Goal: Task Accomplishment & Management: Use online tool/utility

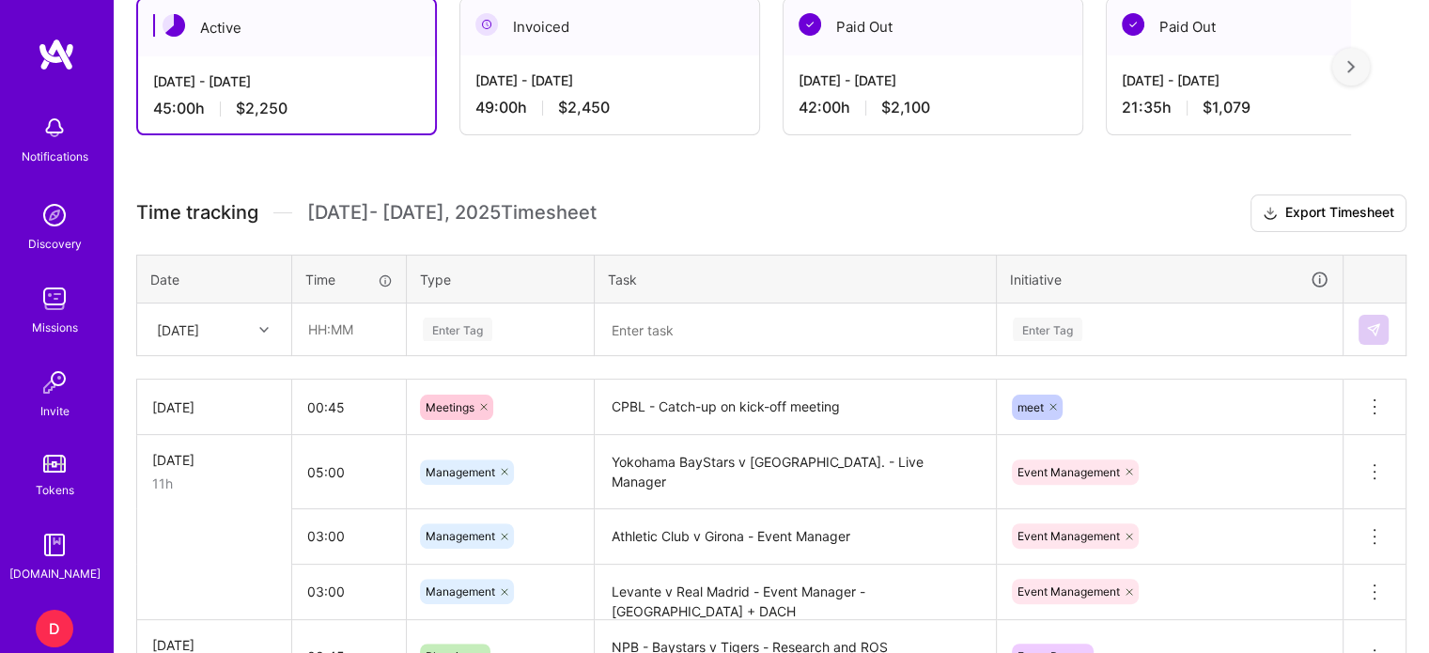
scroll to position [564, 0]
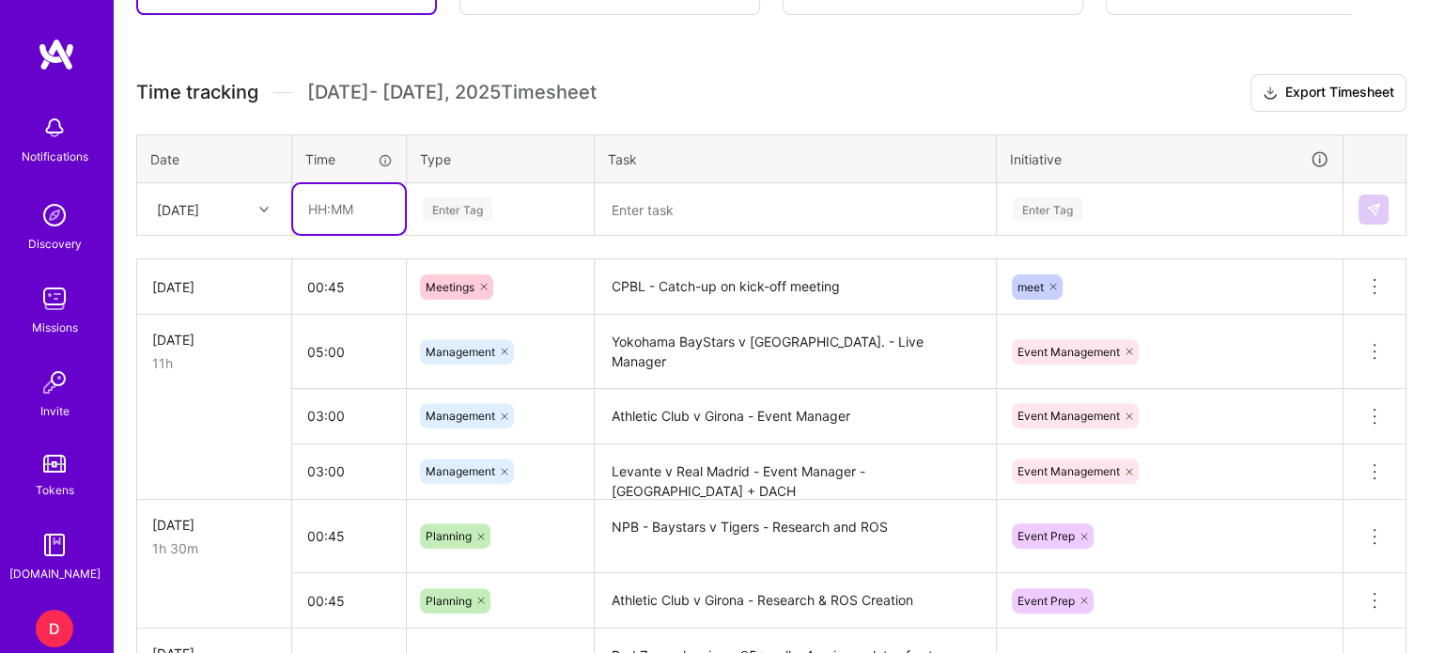
click at [324, 208] on input "text" at bounding box center [349, 209] width 112 height 50
type input "00:50"
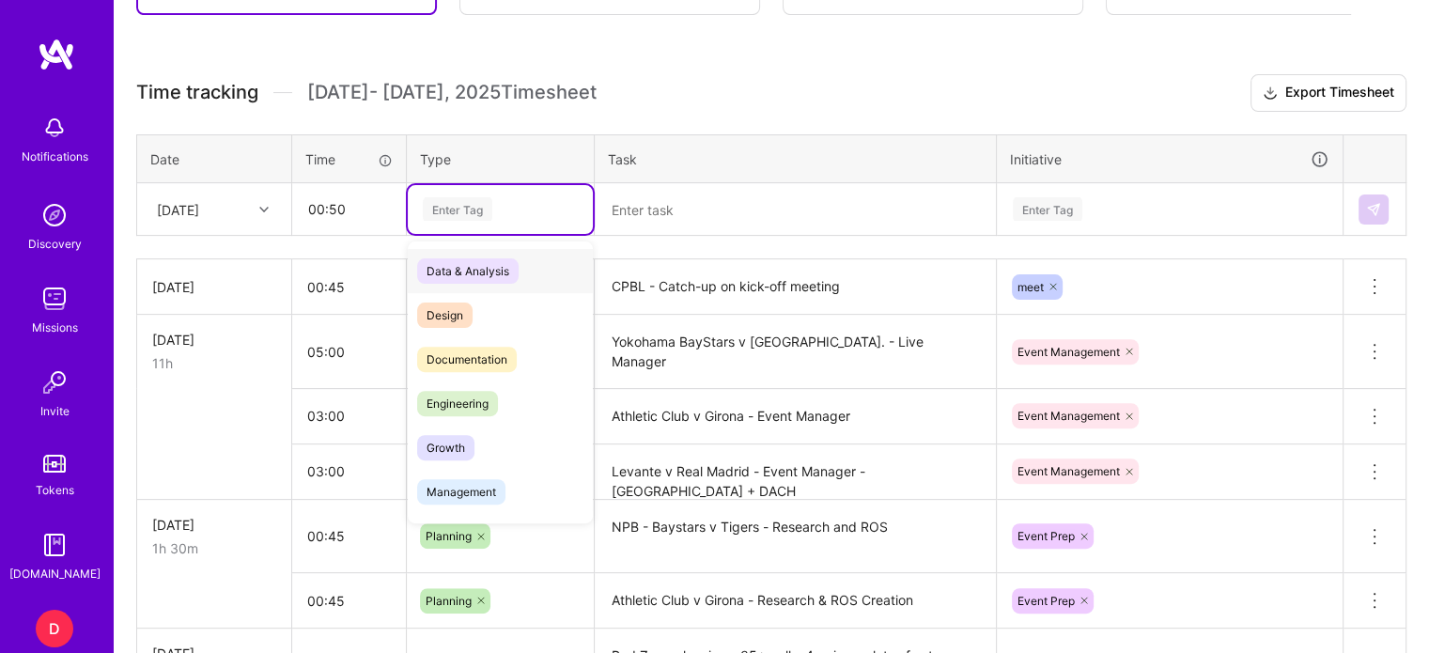
click at [451, 209] on div "Enter Tag" at bounding box center [458, 208] width 70 height 29
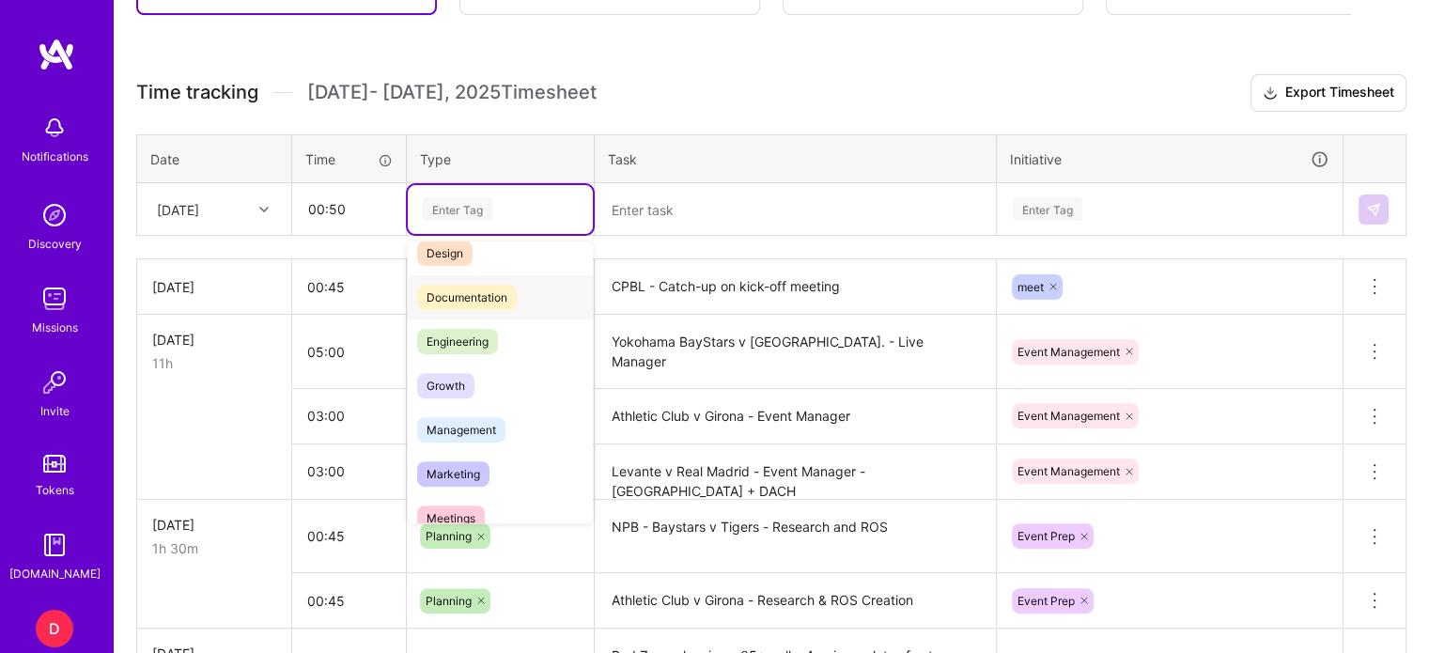
scroll to position [188, 0]
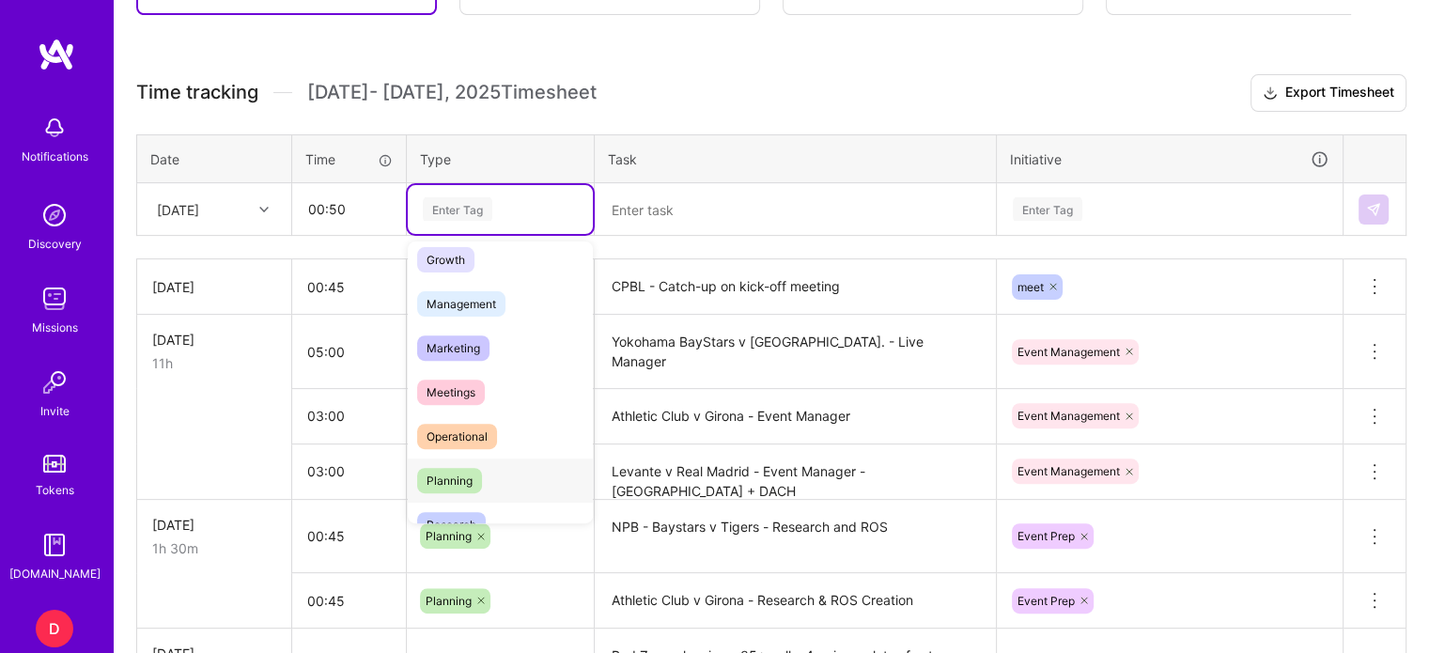
click at [456, 474] on span "Planning" at bounding box center [449, 480] width 65 height 25
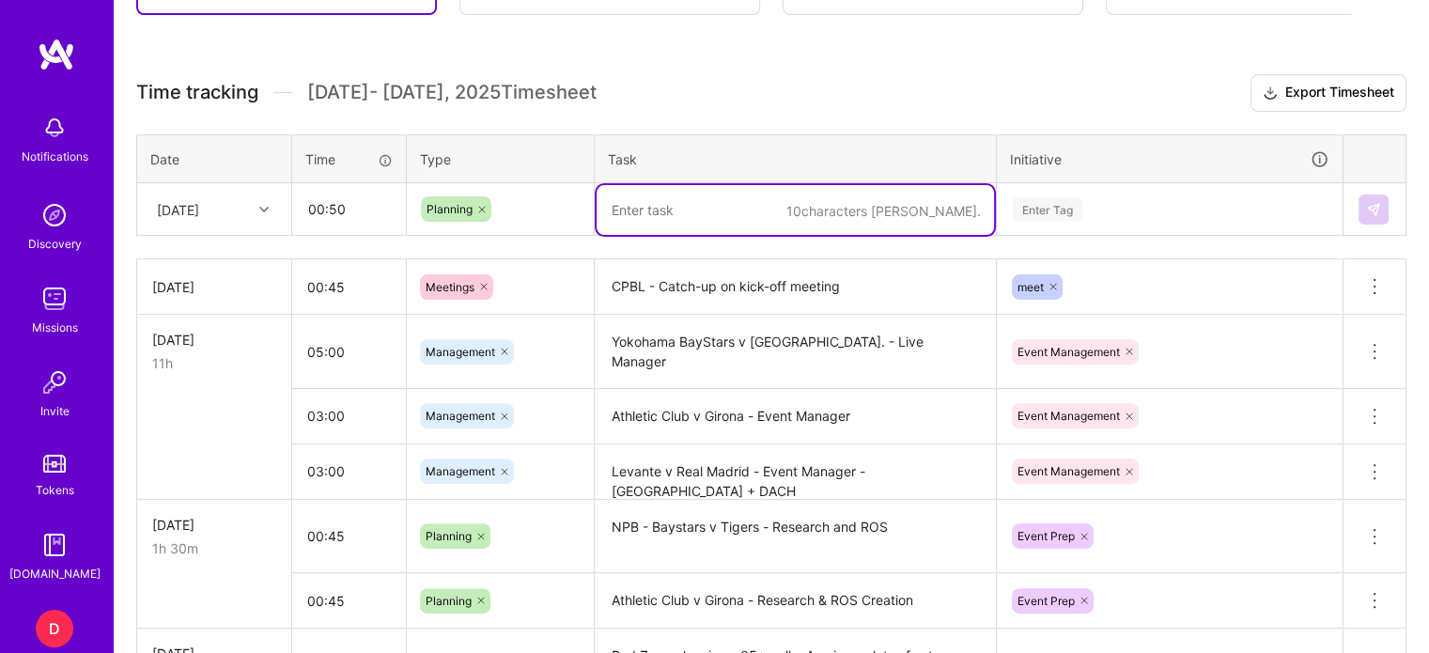
click at [609, 206] on textarea at bounding box center [795, 210] width 397 height 50
type textarea "NPB Hawkeye testing"
click at [1039, 208] on div "Enter Tag" at bounding box center [1048, 208] width 70 height 29
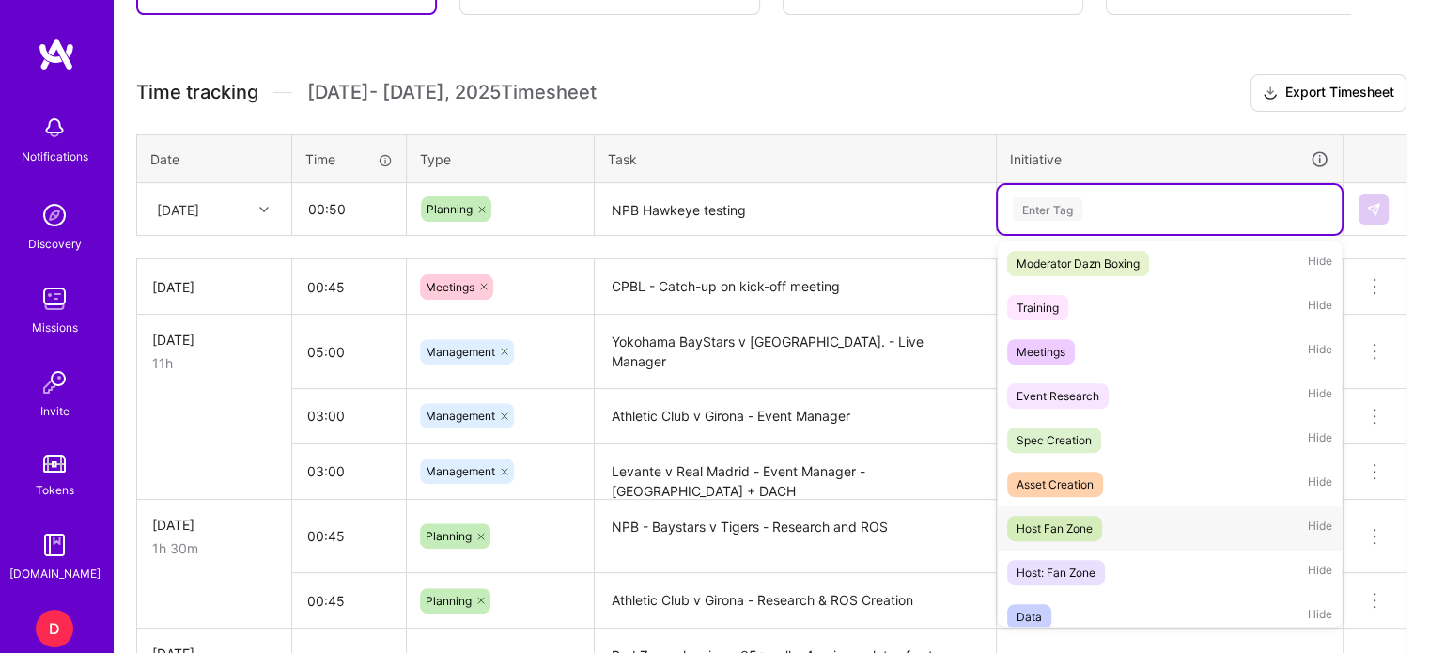
scroll to position [470, 0]
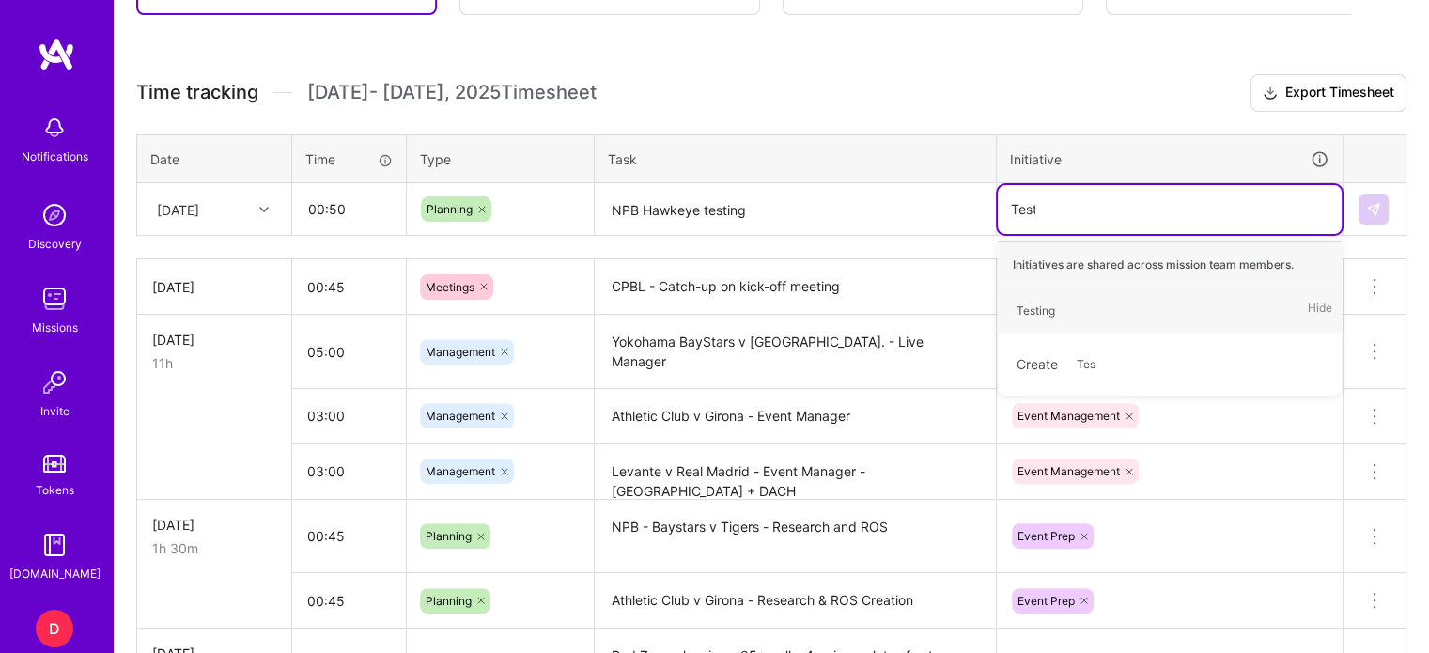
type input "Testi"
click at [1044, 311] on div "Testing" at bounding box center [1035, 311] width 39 height 20
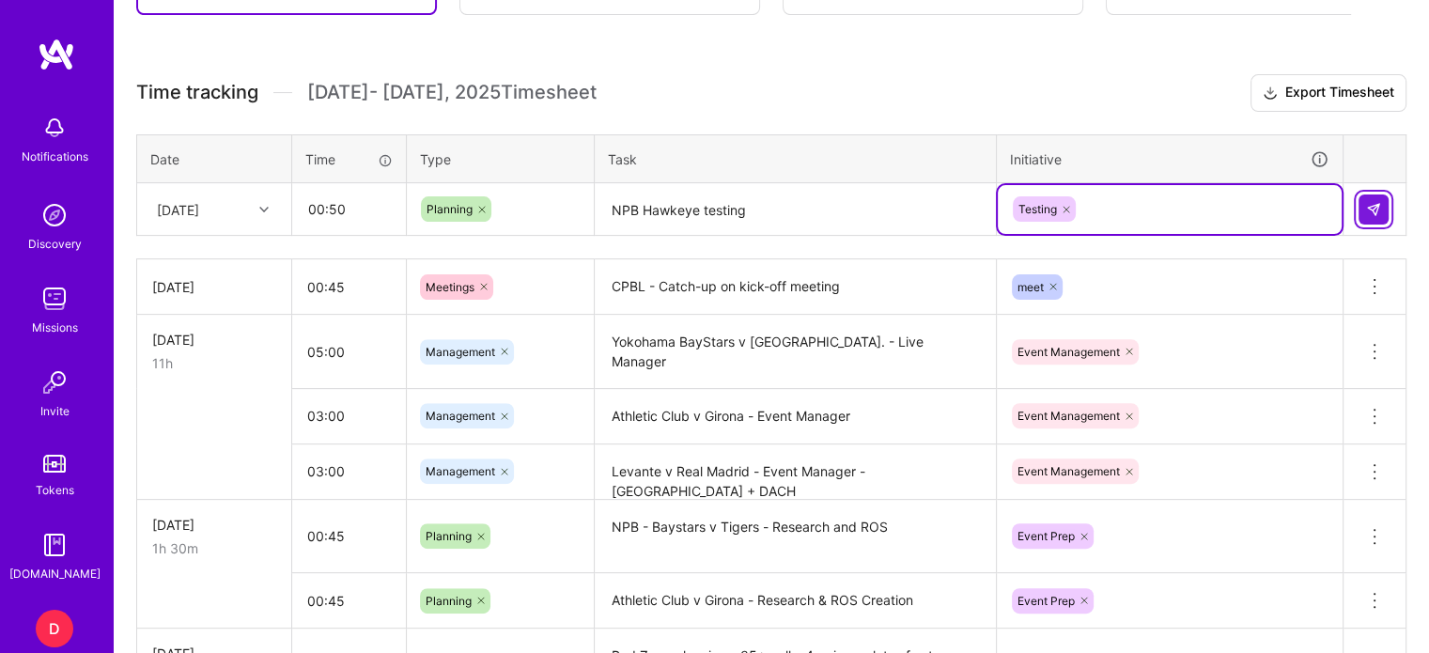
click at [1372, 216] on button at bounding box center [1373, 209] width 30 height 30
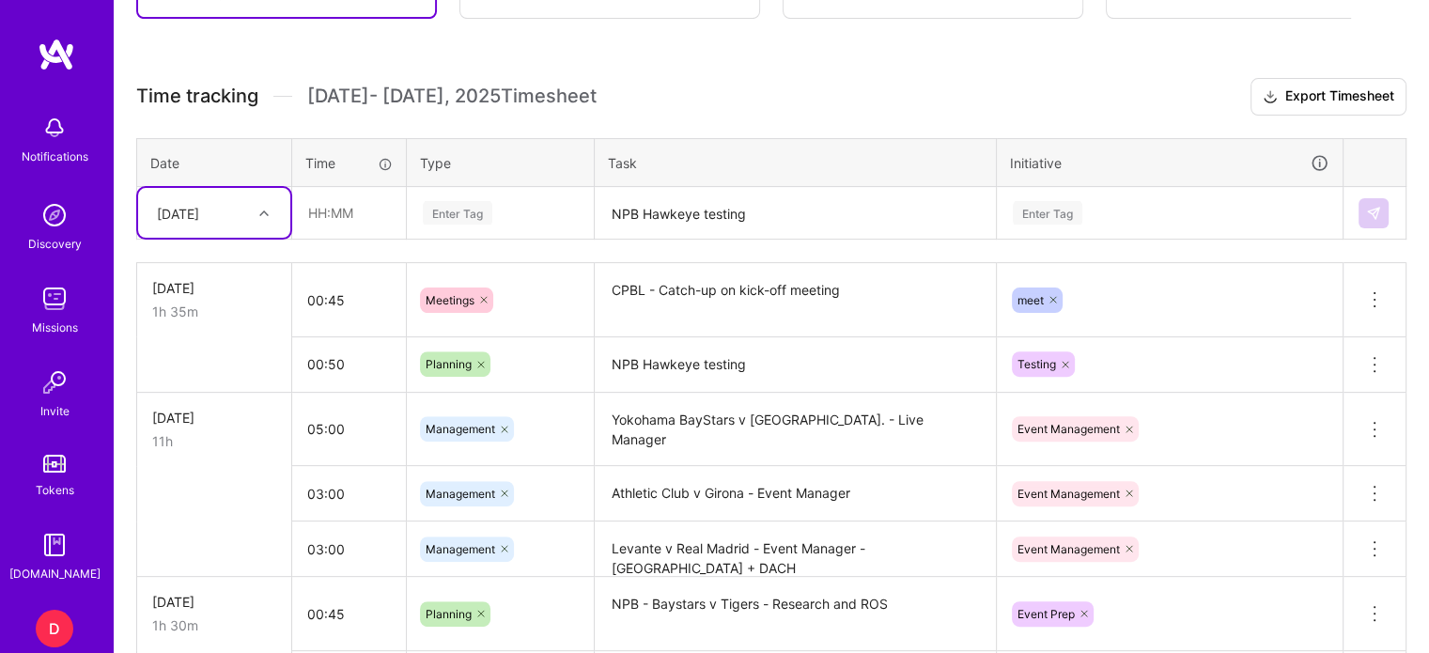
scroll to position [564, 0]
